Goal: Check status: Check status

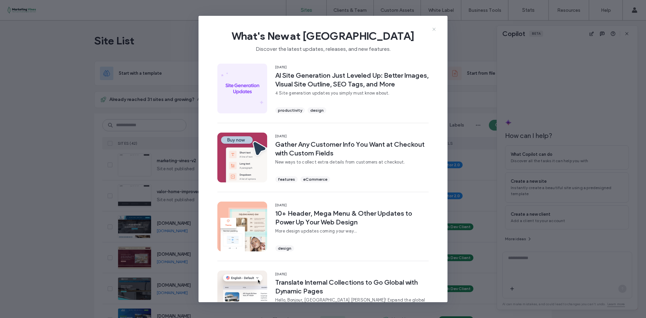
click at [432, 29] on icon at bounding box center [434, 29] width 5 height 5
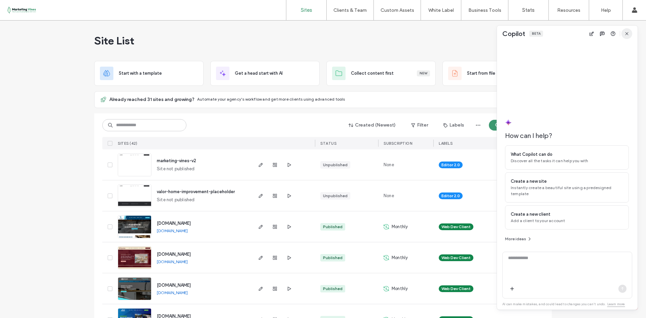
click at [627, 35] on icon "button" at bounding box center [626, 33] width 5 height 5
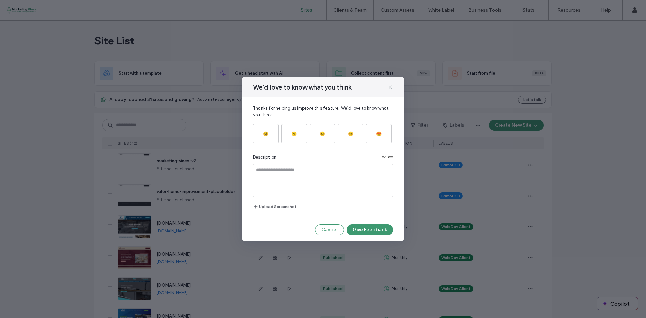
click at [390, 88] on icon at bounding box center [390, 86] width 5 height 5
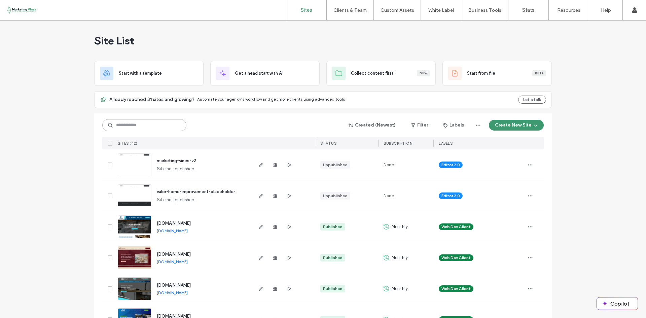
click at [123, 123] on input at bounding box center [144, 125] width 84 height 12
paste input "********"
type input "********"
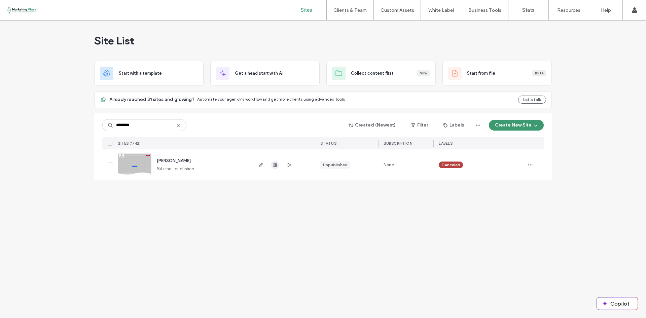
click at [274, 166] on icon "button" at bounding box center [274, 164] width 5 height 5
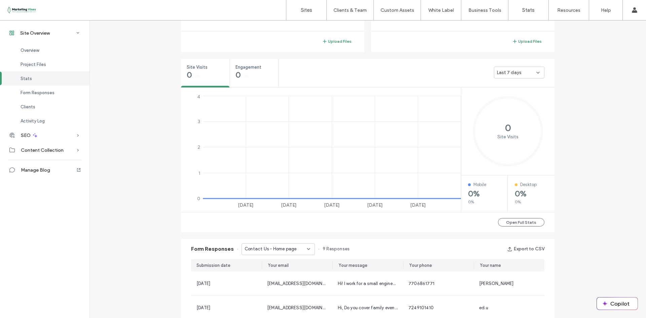
scroll to position [215, 0]
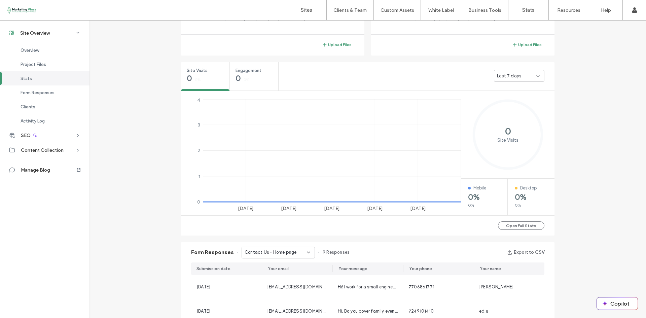
click at [512, 73] on span "Last 7 days" at bounding box center [509, 76] width 24 height 7
click at [505, 110] on span "Last 30 days" at bounding box center [508, 111] width 27 height 7
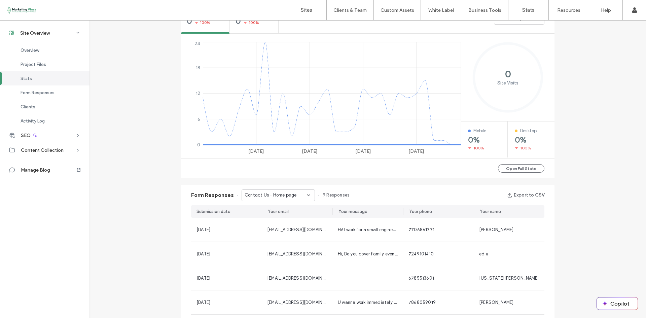
scroll to position [272, 0]
